Goal: Information Seeking & Learning: Learn about a topic

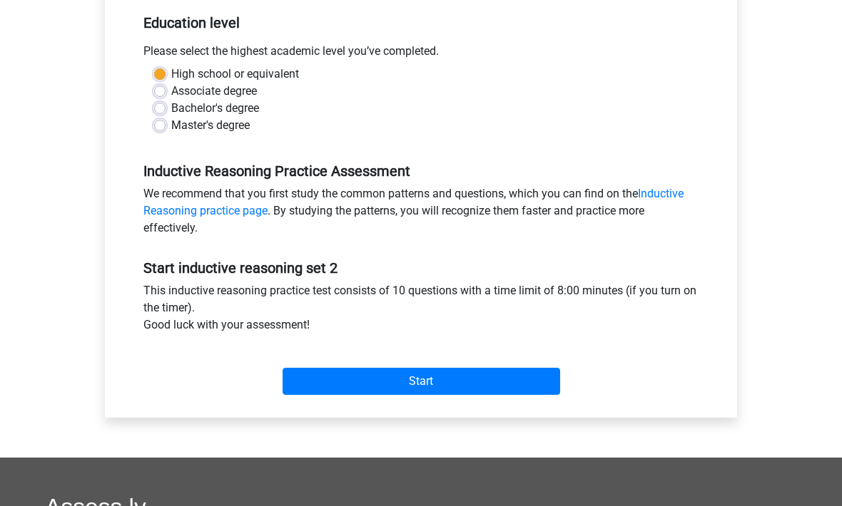
scroll to position [298, 0]
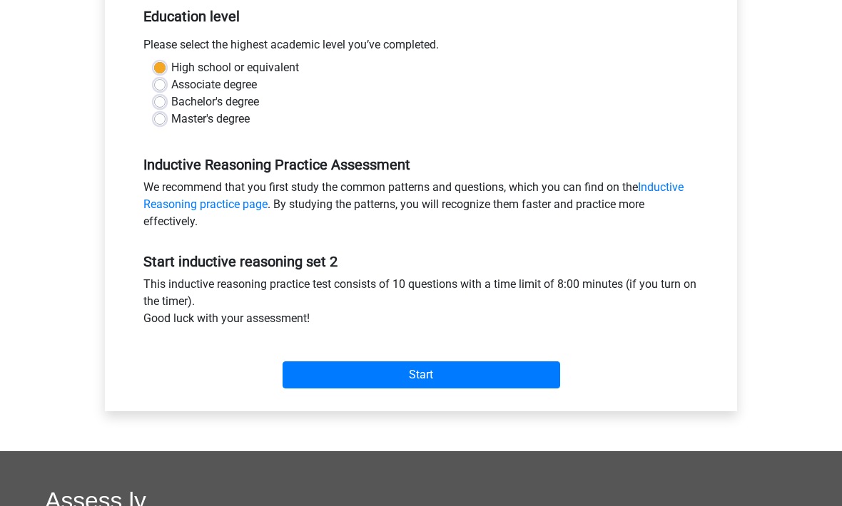
click at [462, 376] on input "Start" at bounding box center [420, 375] width 277 height 27
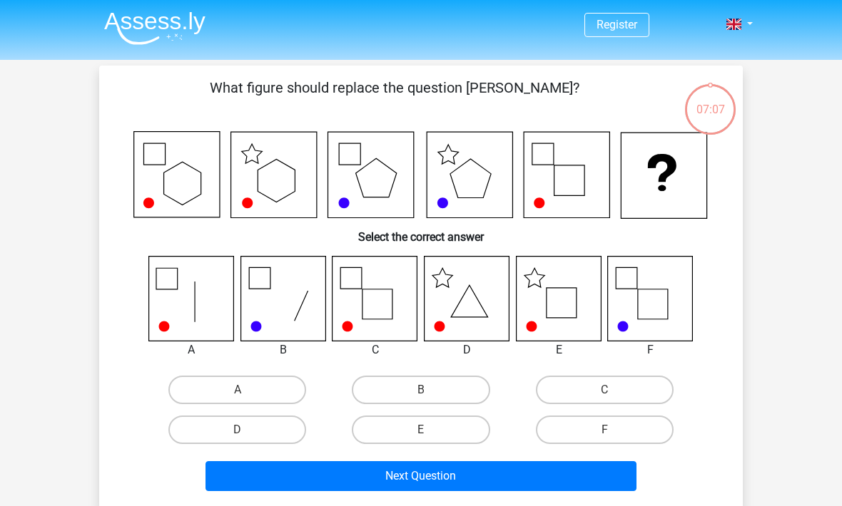
click at [452, 433] on label "E" at bounding box center [421, 430] width 138 height 29
click at [430, 433] on input "E" at bounding box center [425, 434] width 9 height 9
radio input "true"
click at [551, 475] on button "Next Question" at bounding box center [421, 476] width 432 height 30
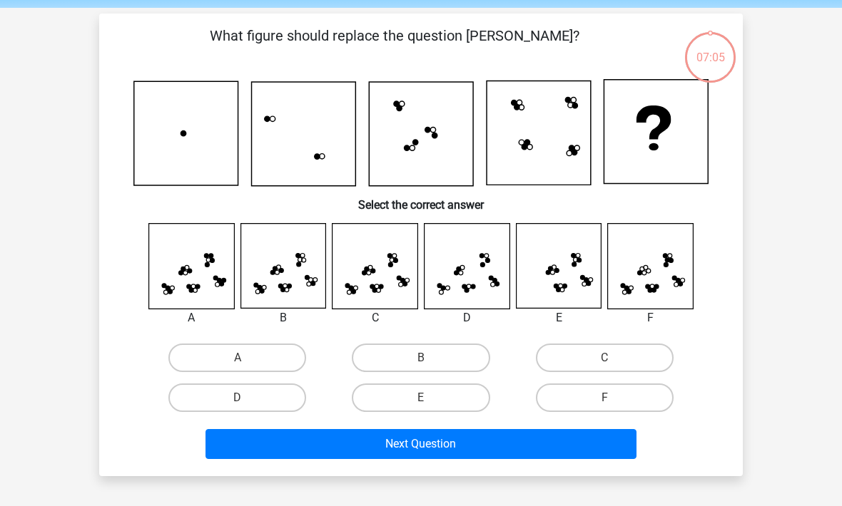
scroll to position [66, 0]
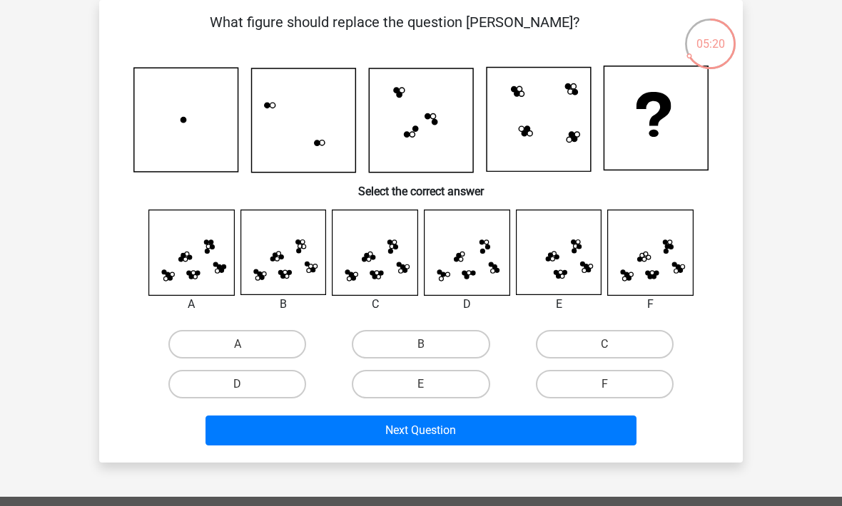
click at [634, 335] on label "C" at bounding box center [605, 344] width 138 height 29
click at [613, 344] on input "C" at bounding box center [608, 348] width 9 height 9
radio input "true"
click at [606, 427] on button "Next Question" at bounding box center [421, 431] width 432 height 30
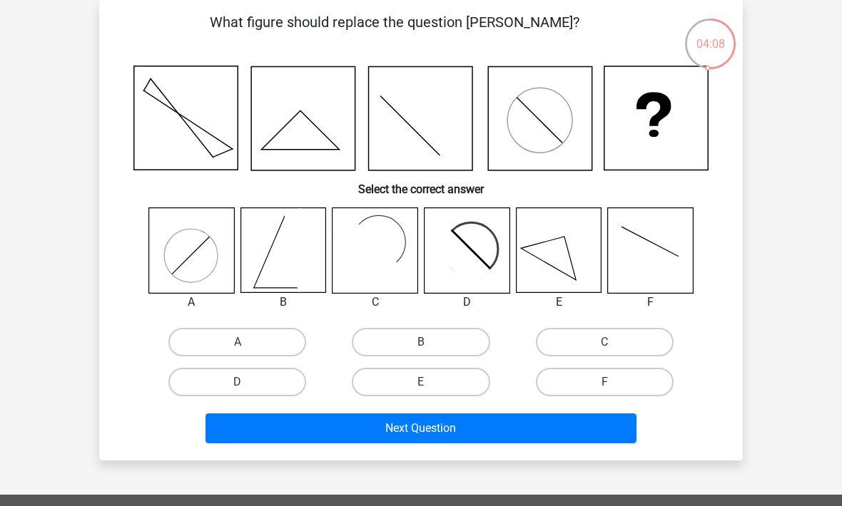
click at [639, 342] on label "C" at bounding box center [605, 342] width 138 height 29
click at [613, 342] on input "C" at bounding box center [608, 346] width 9 height 9
radio input "true"
click at [569, 427] on button "Next Question" at bounding box center [421, 429] width 432 height 30
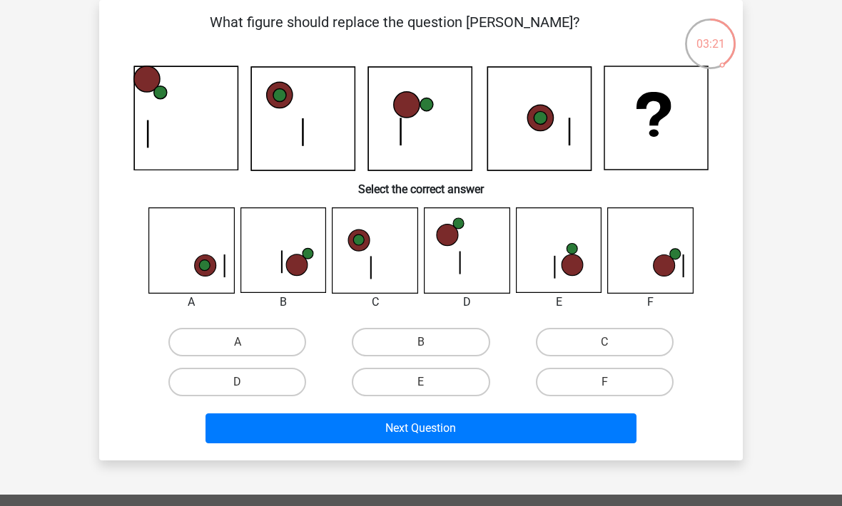
click at [280, 384] on label "D" at bounding box center [237, 382] width 138 height 29
click at [247, 384] on input "D" at bounding box center [242, 386] width 9 height 9
radio input "true"
click at [434, 433] on button "Next Question" at bounding box center [421, 429] width 432 height 30
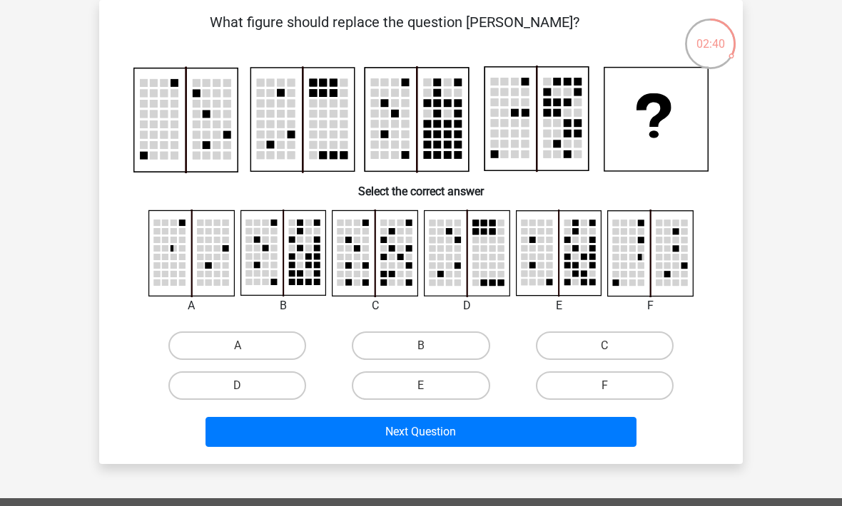
click at [139, 406] on div "Next Question" at bounding box center [421, 429] width 598 height 47
click at [437, 335] on label "B" at bounding box center [421, 346] width 138 height 29
click at [430, 346] on input "B" at bounding box center [425, 350] width 9 height 9
radio input "true"
click at [444, 432] on button "Next Question" at bounding box center [421, 432] width 432 height 30
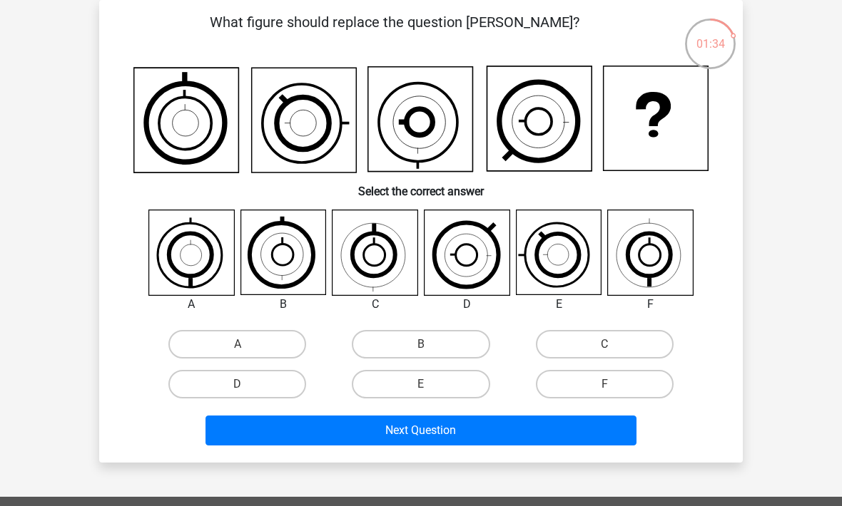
click at [458, 343] on label "B" at bounding box center [421, 344] width 138 height 29
click at [430, 344] on input "B" at bounding box center [425, 348] width 9 height 9
radio input "true"
click at [489, 431] on button "Next Question" at bounding box center [421, 431] width 432 height 30
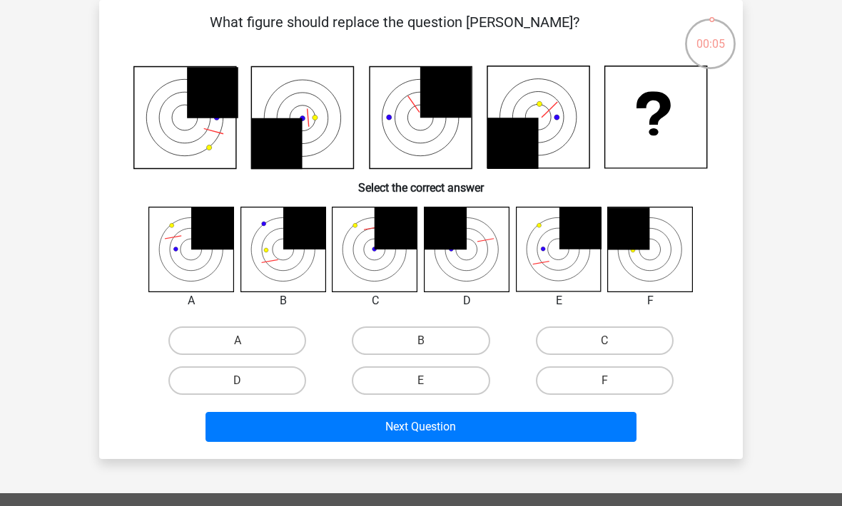
click at [209, 340] on label "A" at bounding box center [237, 341] width 138 height 29
click at [238, 341] on input "A" at bounding box center [242, 345] width 9 height 9
radio input "true"
click at [260, 430] on button "Next Question" at bounding box center [421, 427] width 432 height 30
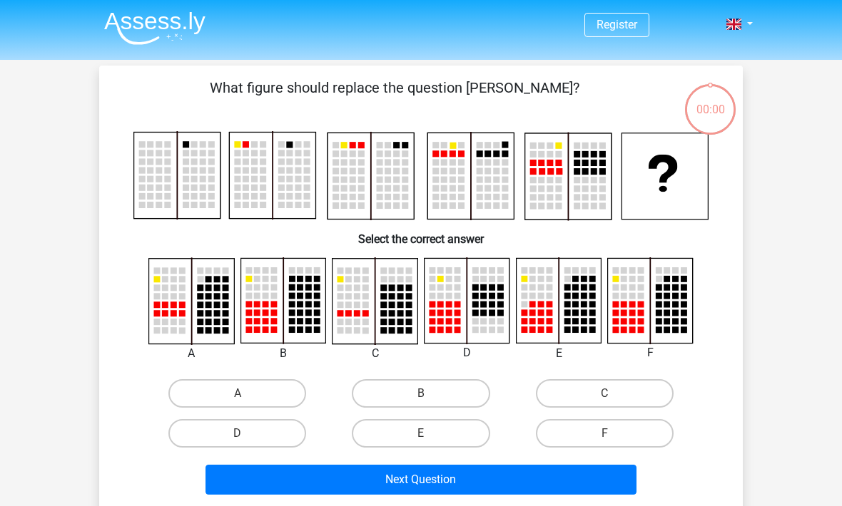
scroll to position [66, 0]
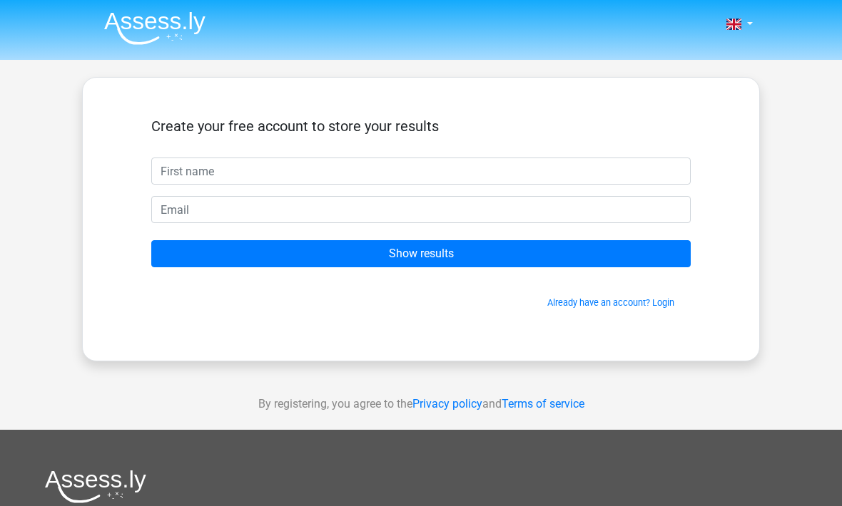
scroll to position [66, 0]
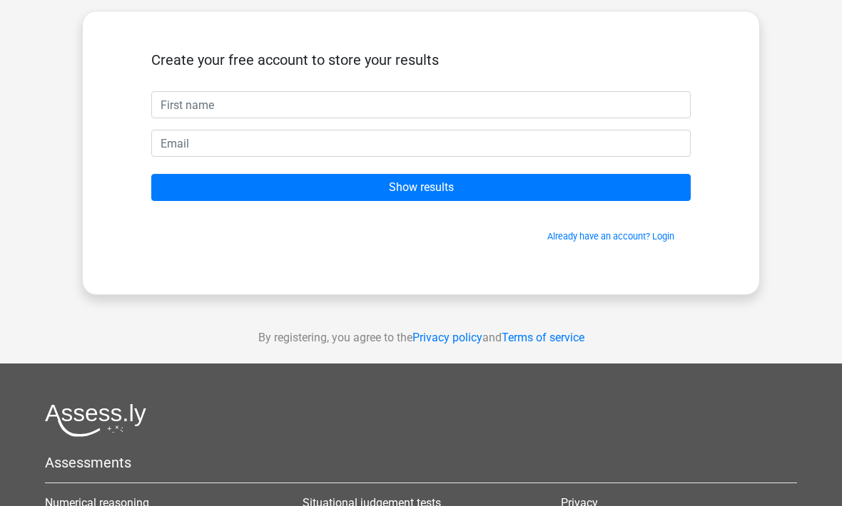
click at [185, 109] on input "text" at bounding box center [420, 105] width 539 height 27
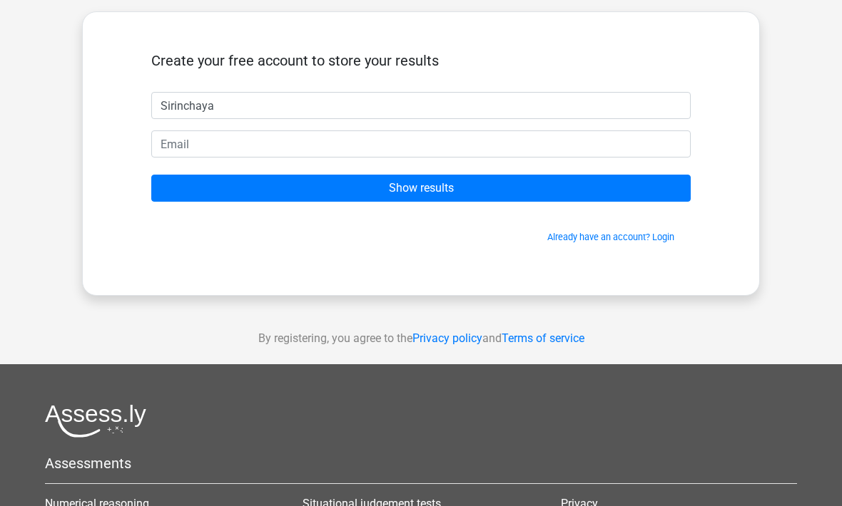
type input "Sirinchaya"
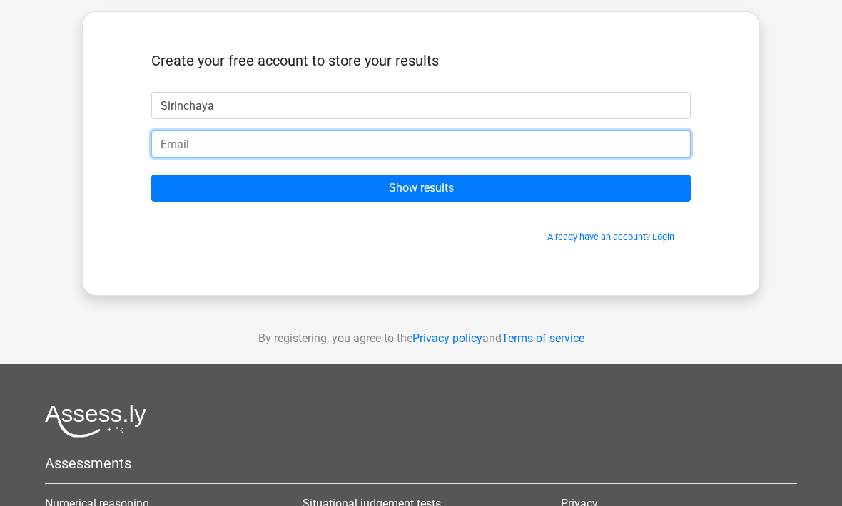
click at [175, 143] on input "email" at bounding box center [420, 144] width 539 height 27
type input "sirinchaya.kia@dsil.ac.th"
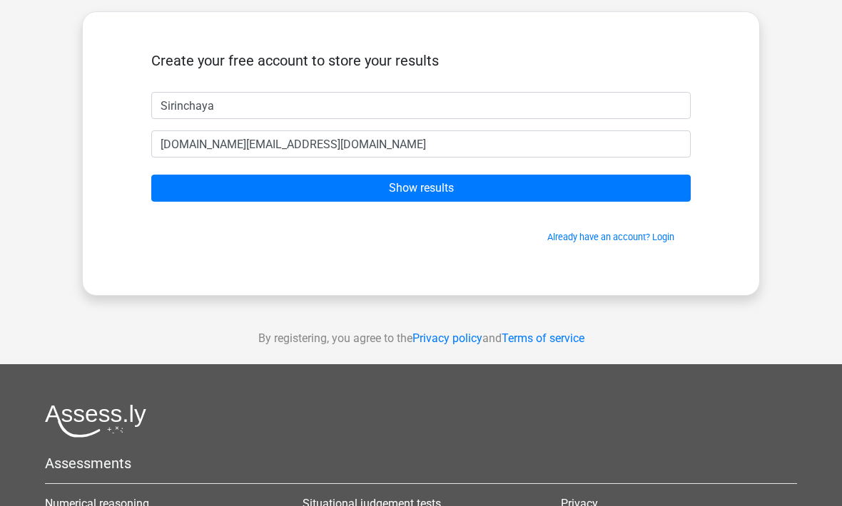
click at [246, 193] on input "Show results" at bounding box center [420, 188] width 539 height 27
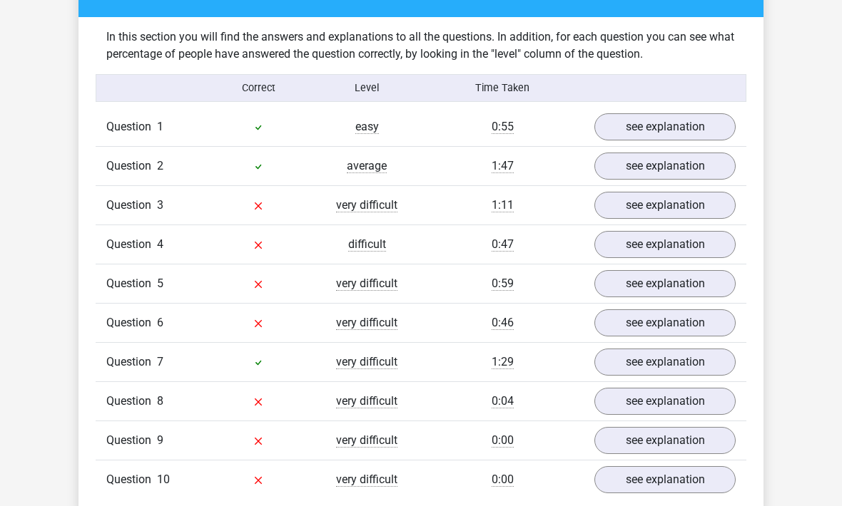
scroll to position [1060, 0]
click at [690, 199] on link "see explanation" at bounding box center [664, 204] width 141 height 27
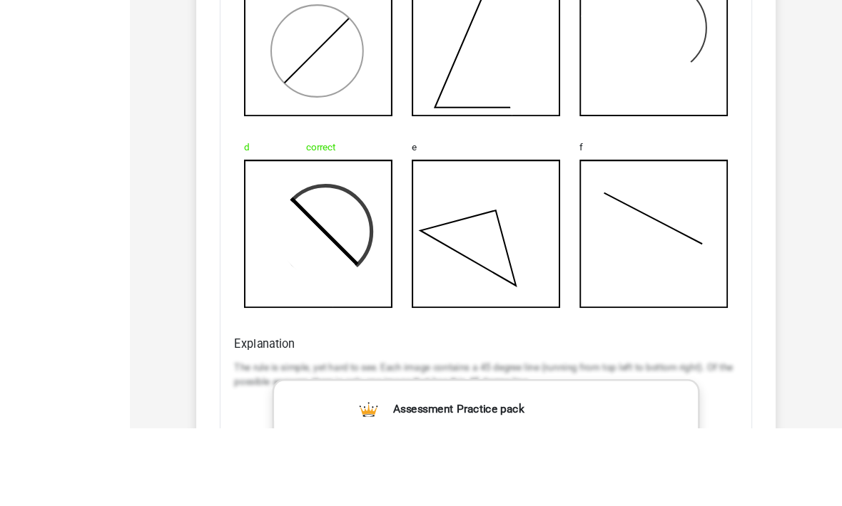
scroll to position [1615, 0]
